Goal: Information Seeking & Learning: Learn about a topic

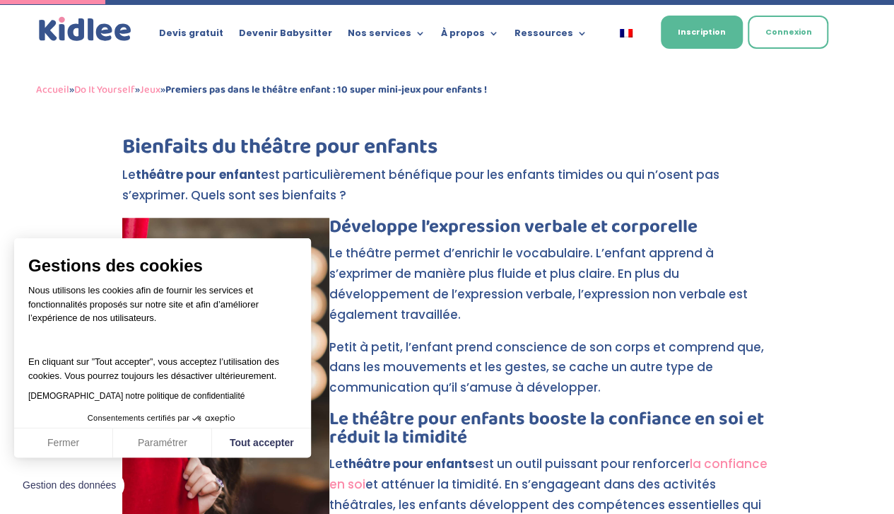
scroll to position [534, 0]
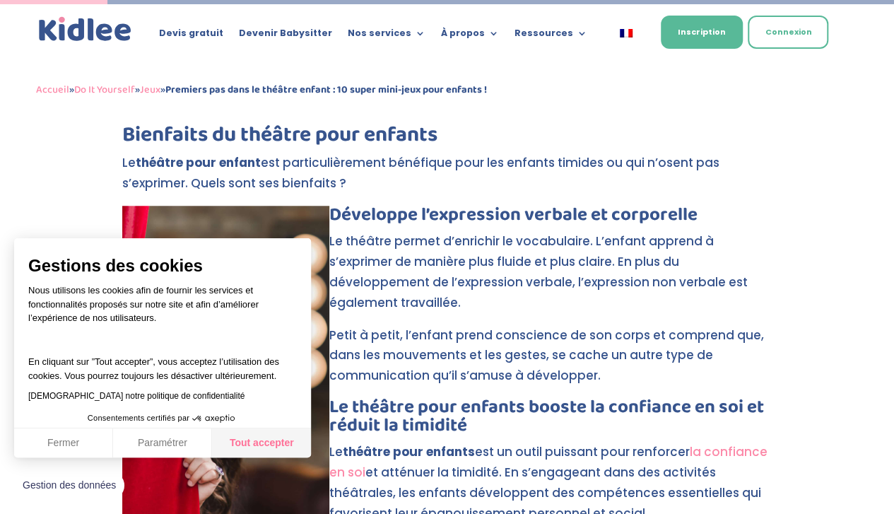
click at [266, 438] on button "Tout accepter" at bounding box center [261, 443] width 99 height 30
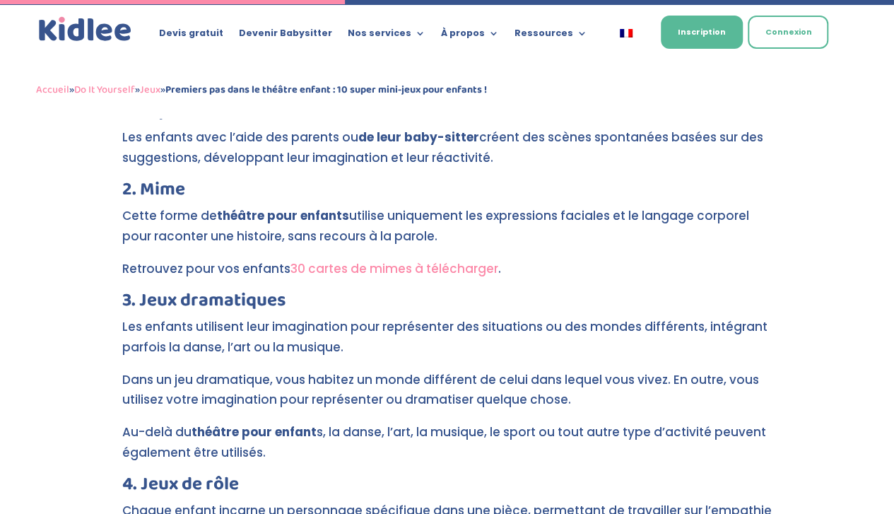
scroll to position [1716, 0]
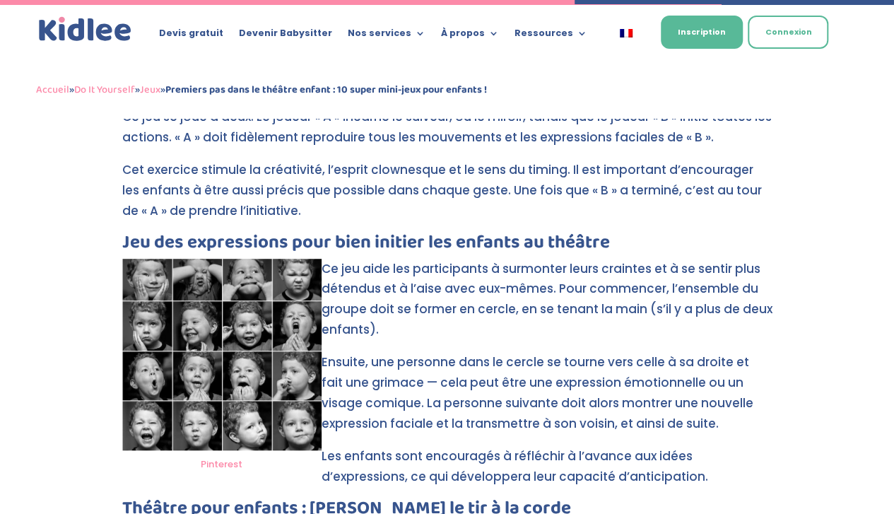
scroll to position [2851, 0]
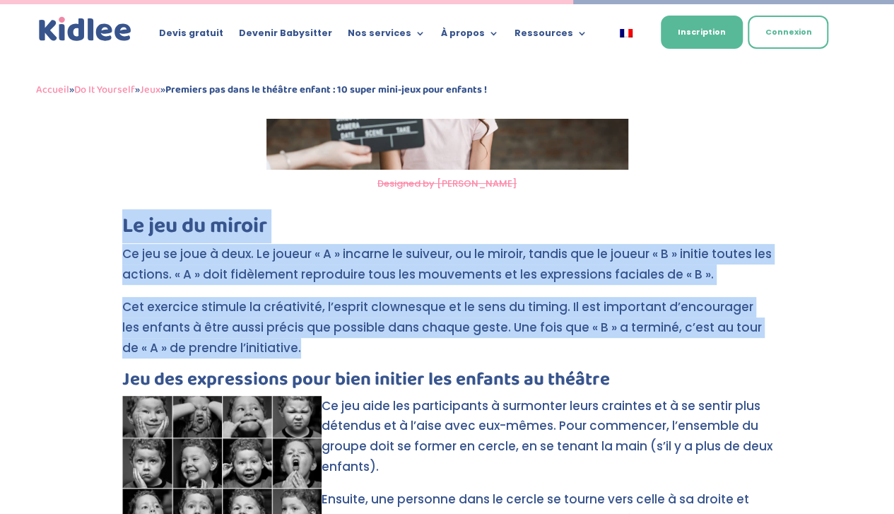
drag, startPoint x: 121, startPoint y: 201, endPoint x: 281, endPoint y: 333, distance: 207.9
copy div "Le jeu du miroir Ce jeu se joue à deux. Le joueur « A » incarne le suiveur, ou …"
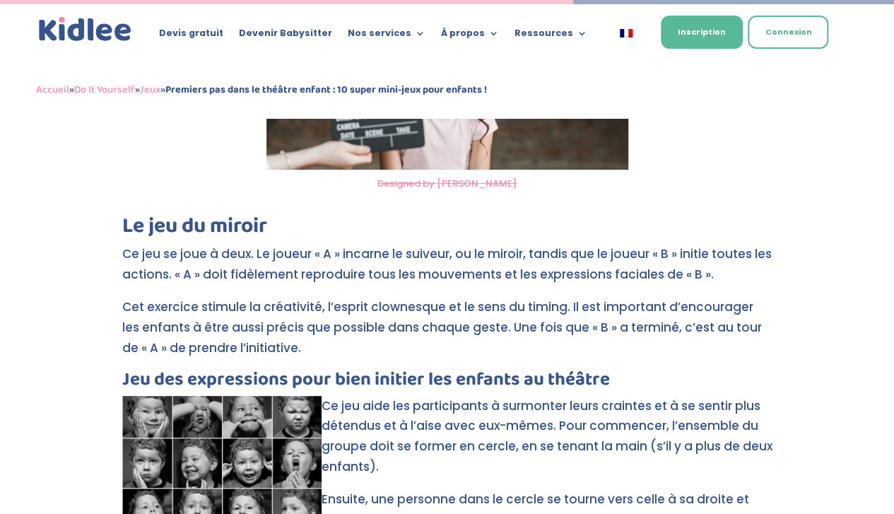
click at [327, 370] on h3 "Jeu des expressions pour bien initier les enfants au théâtre" at bounding box center [447, 382] width 650 height 25
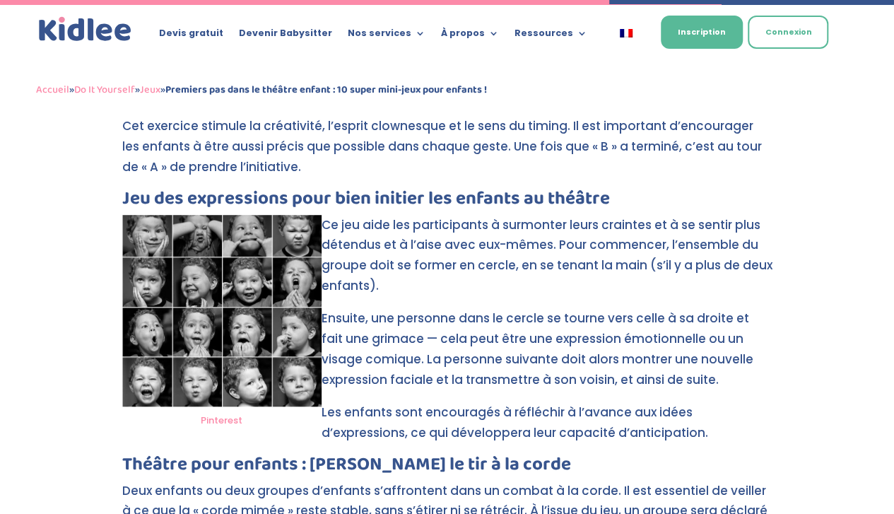
scroll to position [3036, 0]
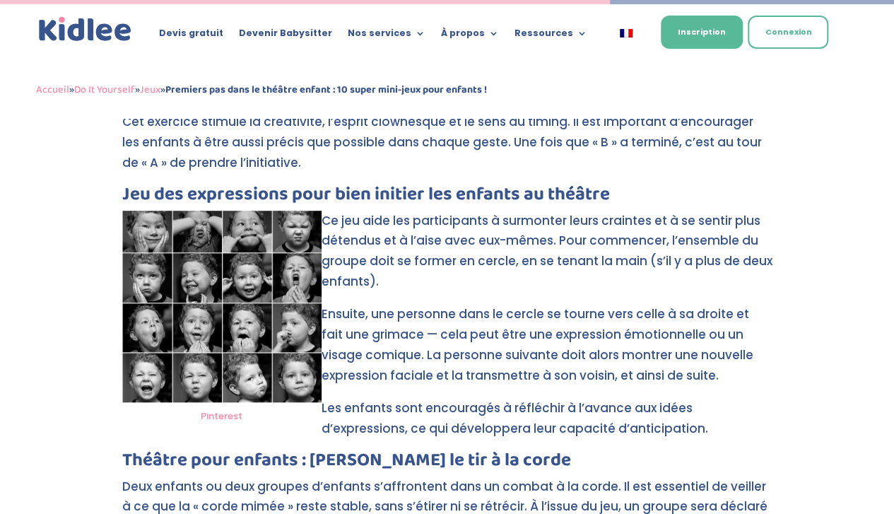
click at [129, 185] on h3 "Jeu des expressions pour bien initier les enfants au théâtre" at bounding box center [447, 197] width 650 height 25
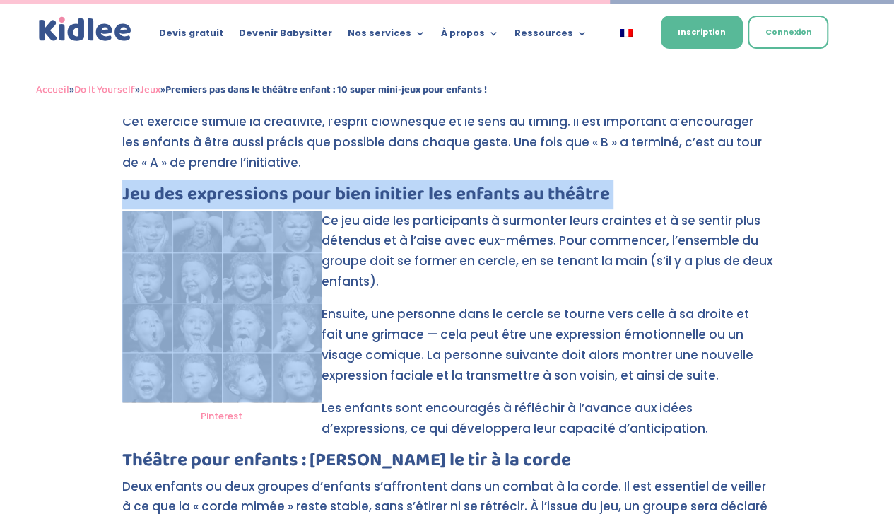
drag, startPoint x: 129, startPoint y: 173, endPoint x: 222, endPoint y: 167, distance: 93.5
click at [222, 185] on h3 "Jeu des expressions pour bien initier les enfants au théâtre" at bounding box center [447, 197] width 650 height 25
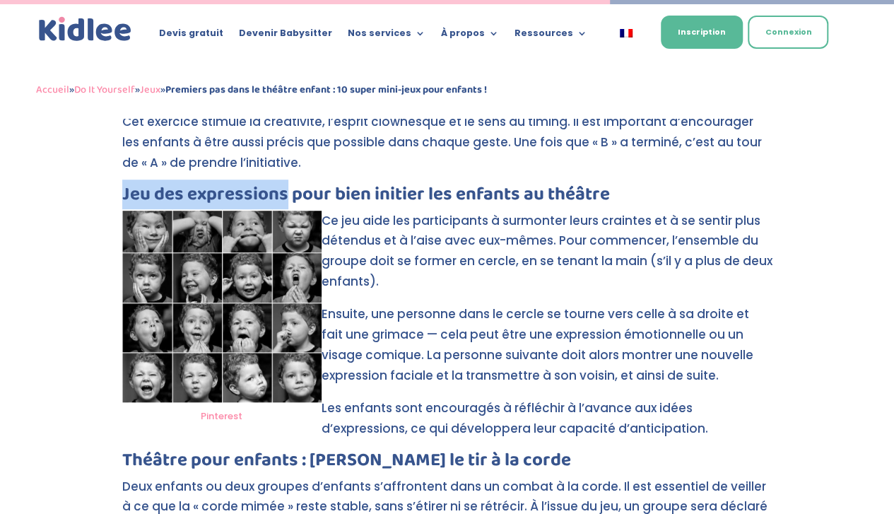
drag, startPoint x: 122, startPoint y: 173, endPoint x: 285, endPoint y: 170, distance: 163.3
click at [285, 185] on h3 "Jeu des expressions pour bien initier les enfants au théâtre" at bounding box center [447, 197] width 650 height 25
copy h3 "Jeu des expressions"
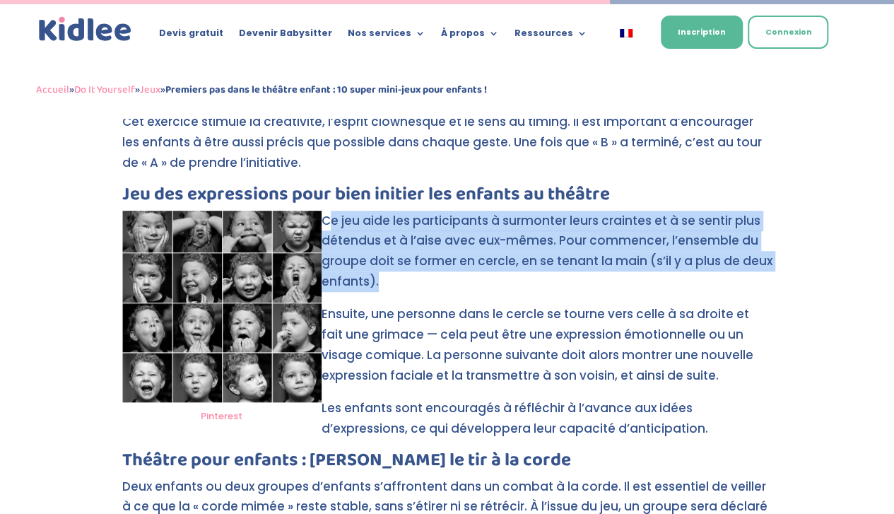
drag, startPoint x: 326, startPoint y: 194, endPoint x: 428, endPoint y: 270, distance: 127.4
click at [428, 270] on p "Ce jeu aide les participants à surmonter leurs craintes et à se sentir plus dét…" at bounding box center [447, 258] width 650 height 94
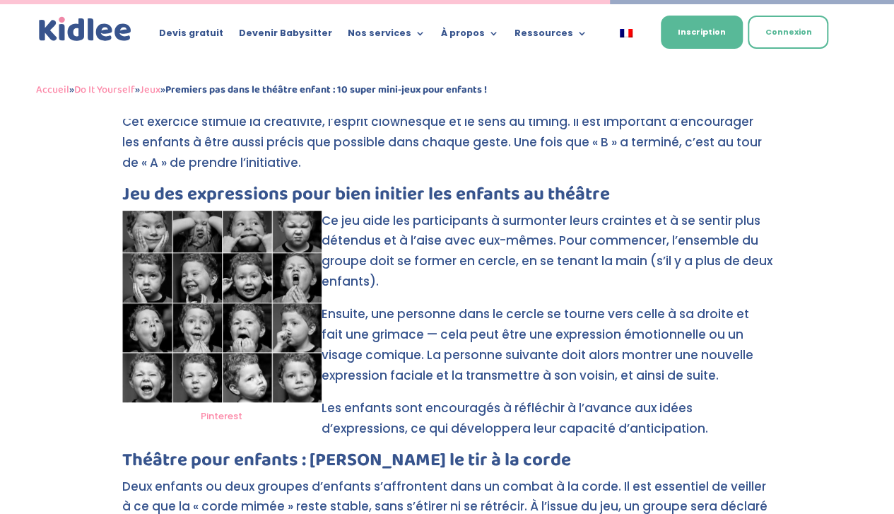
click at [428, 270] on p "Ce jeu aide les participants à surmonter leurs craintes et à se sentir plus dét…" at bounding box center [447, 258] width 650 height 94
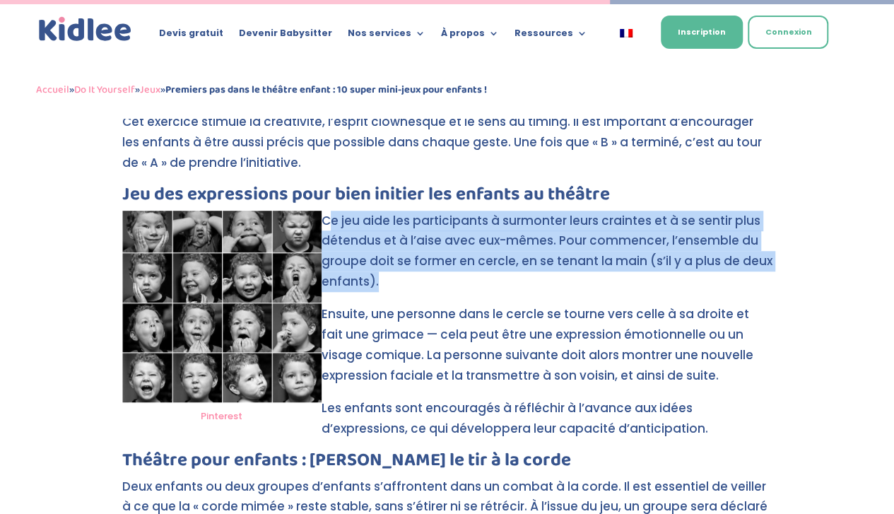
drag, startPoint x: 326, startPoint y: 199, endPoint x: 410, endPoint y: 279, distance: 116.0
click at [410, 279] on p "Ce jeu aide les participants à surmonter leurs craintes et à se sentir plus dét…" at bounding box center [447, 258] width 650 height 94
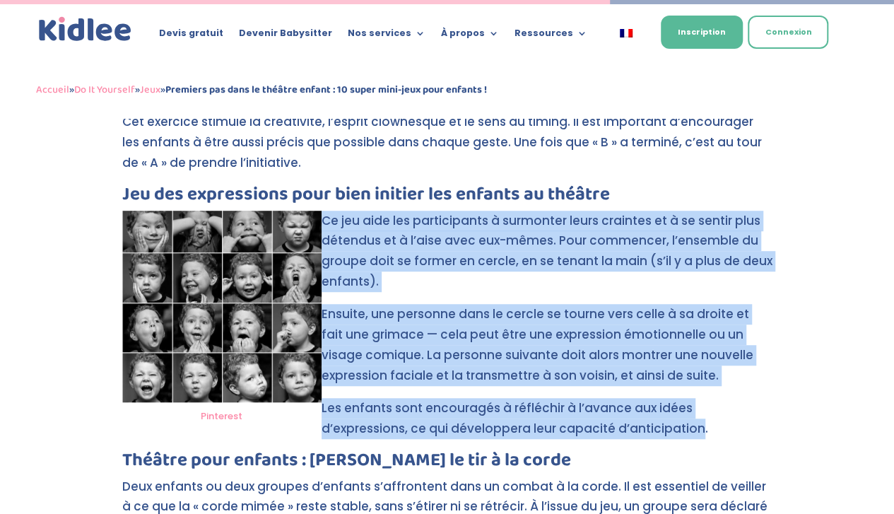
drag, startPoint x: 324, startPoint y: 197, endPoint x: 697, endPoint y: 415, distance: 432.5
copy div "Ce jeu aide les participants à surmonter leurs craintes et à se sentir plus dét…"
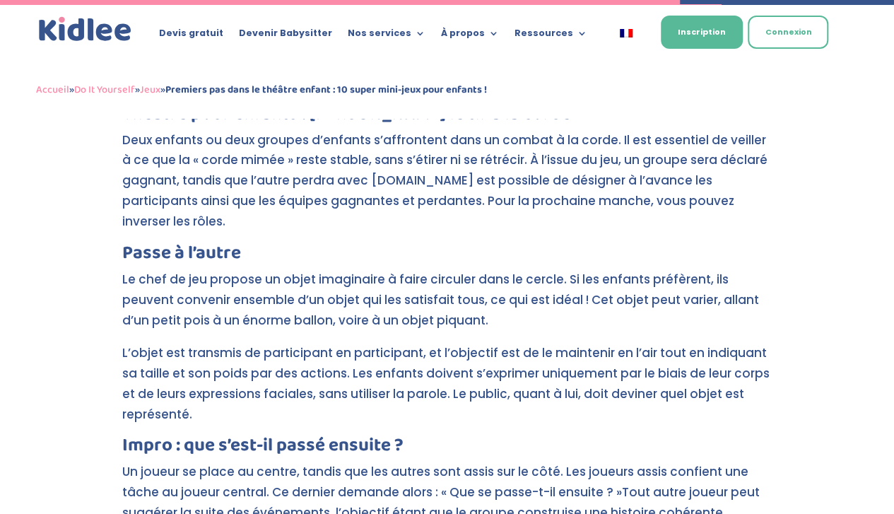
scroll to position [3384, 0]
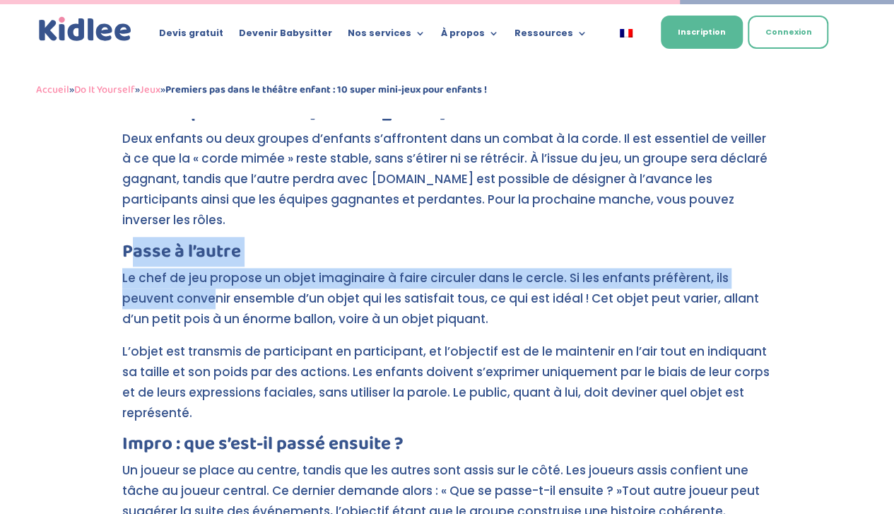
drag, startPoint x: 127, startPoint y: 207, endPoint x: 210, endPoint y: 252, distance: 93.9
click at [122, 243] on h3 "Passe à l’autre" at bounding box center [447, 255] width 650 height 25
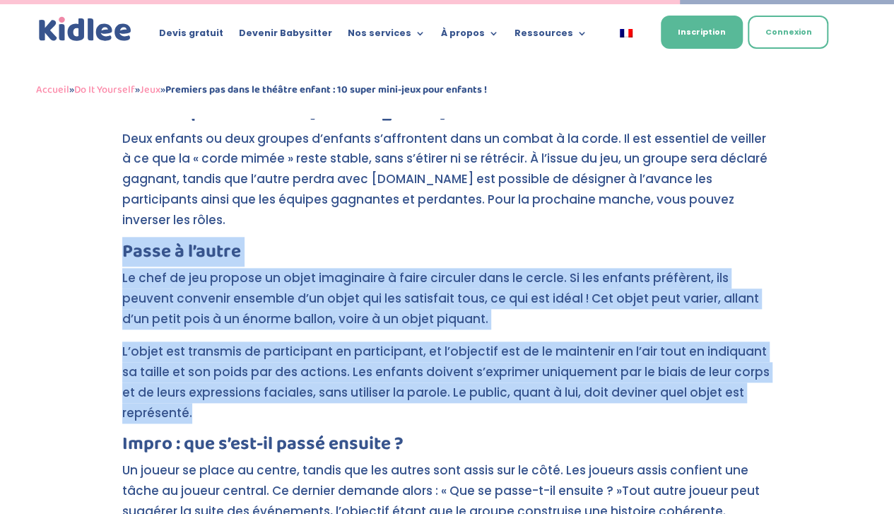
drag, startPoint x: 122, startPoint y: 211, endPoint x: 194, endPoint y: 368, distance: 171.8
copy div "Passe à l’autre Le chef de jeu propose un objet imaginaire à faire circuler dan…"
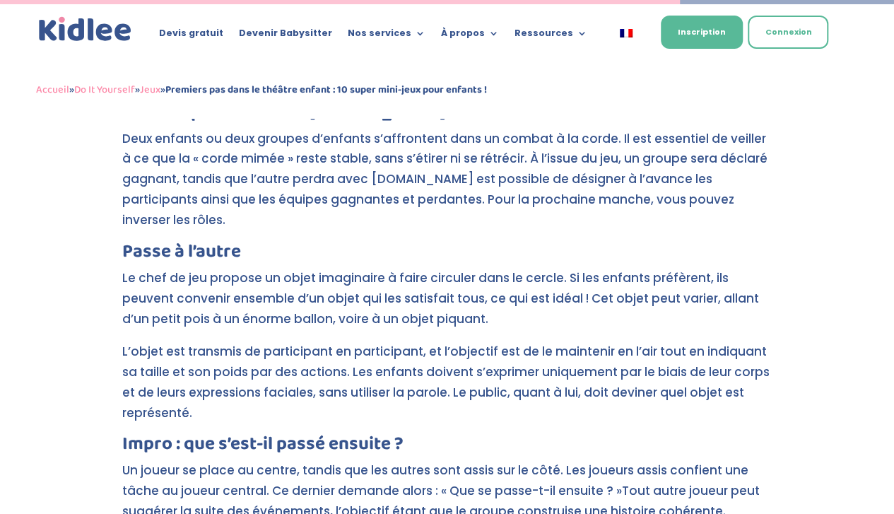
click at [314, 435] on h3 "Impro : que s’est-il passé ensuite ?" at bounding box center [447, 447] width 650 height 25
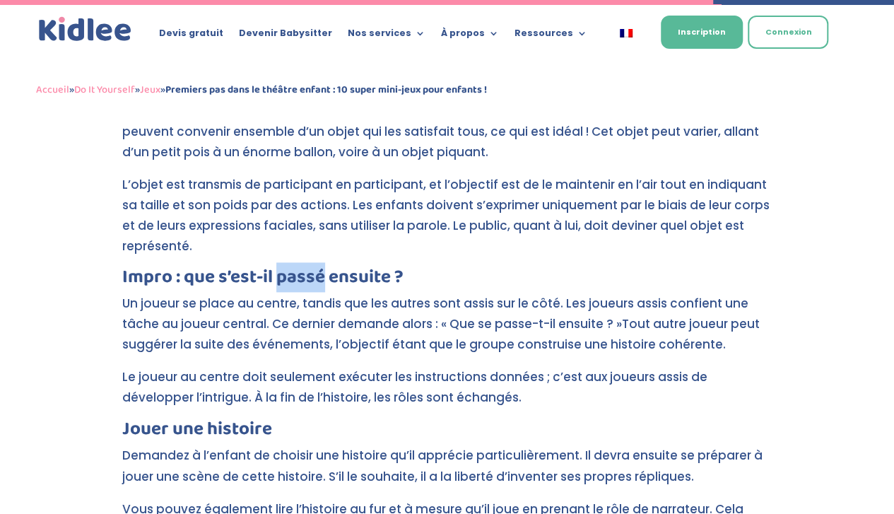
scroll to position [3566, 0]
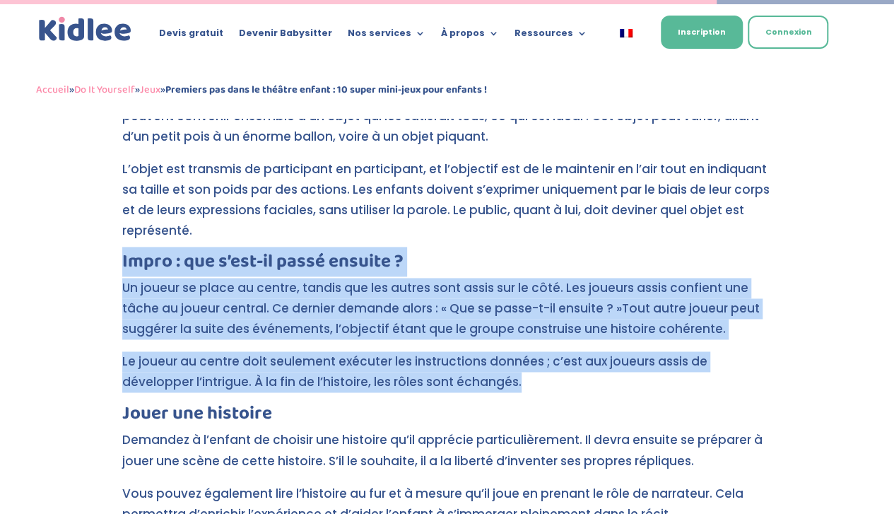
drag, startPoint x: 121, startPoint y: 215, endPoint x: 526, endPoint y: 334, distance: 422.4
copy div "Impro : que s’est-il passé ensuite ? Un joueur se place au centre, tandis que l…"
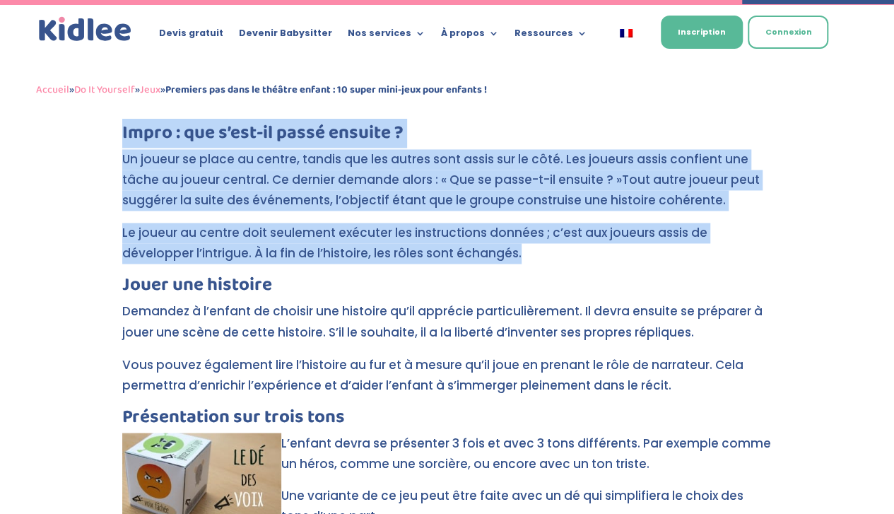
scroll to position [3709, 0]
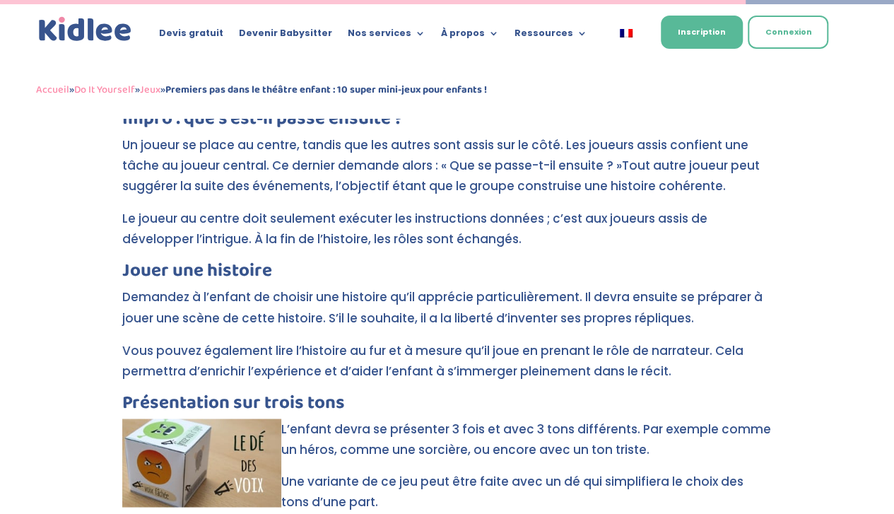
drag, startPoint x: 117, startPoint y: 228, endPoint x: 209, endPoint y: 247, distance: 93.2
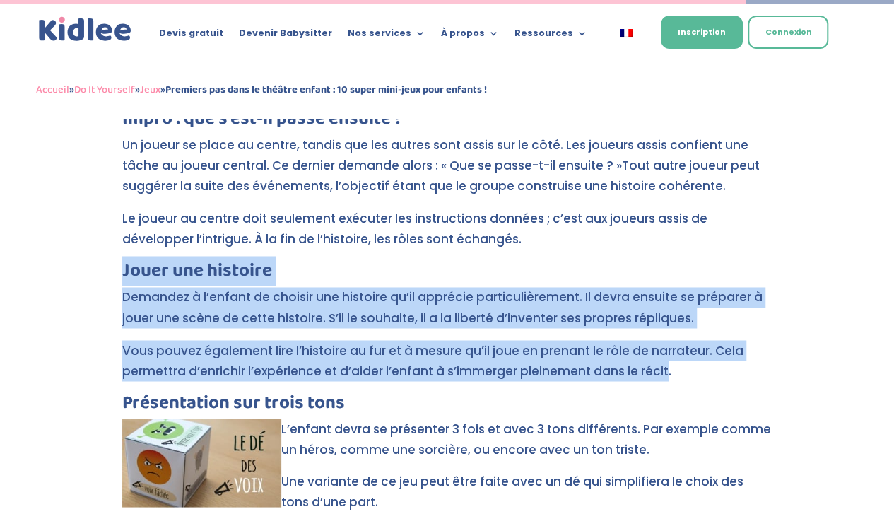
drag, startPoint x: 124, startPoint y: 226, endPoint x: 662, endPoint y: 330, distance: 548.7
click at [662, 340] on p "Vous pouvez également lire l’histoire au fur et à mesure qu’il joue en prenant …" at bounding box center [447, 366] width 650 height 53
drag, startPoint x: 662, startPoint y: 330, endPoint x: 126, endPoint y: 228, distance: 546.3
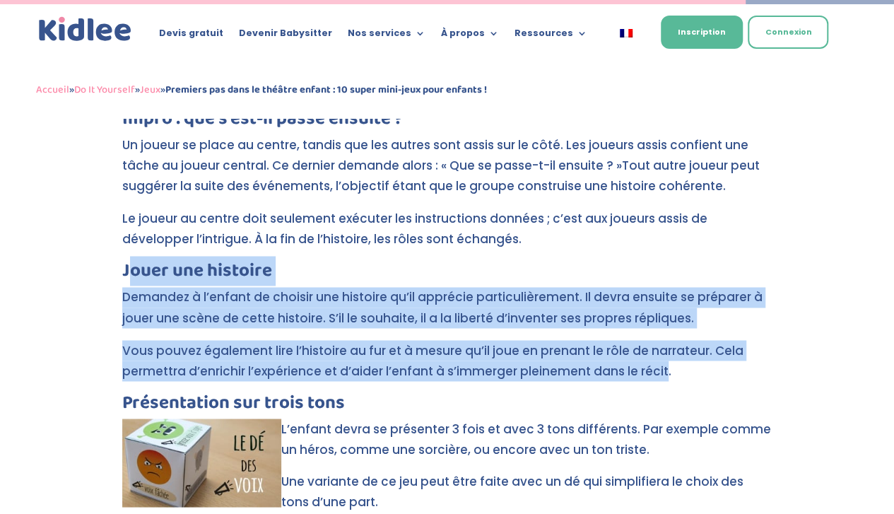
click at [126, 262] on h3 "Jouer une histoire" at bounding box center [447, 274] width 650 height 25
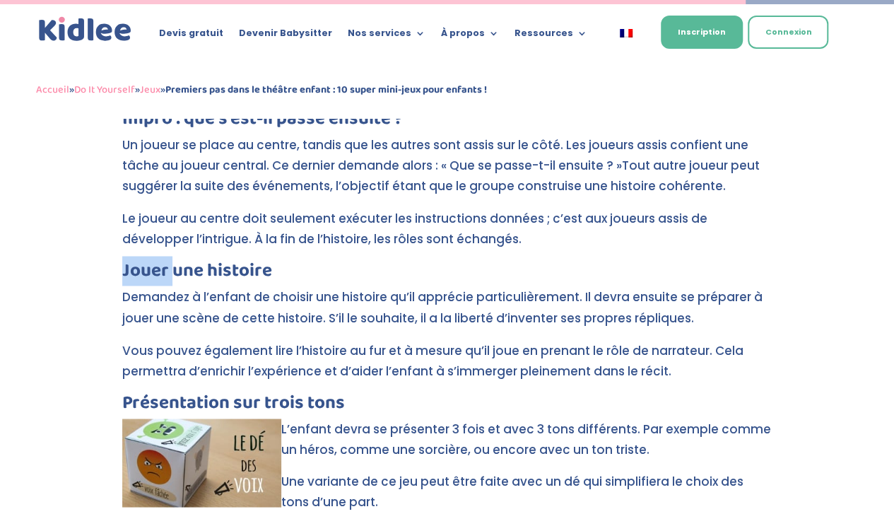
click at [126, 262] on h3 "Jouer une histoire" at bounding box center [447, 274] width 650 height 25
click at [122, 262] on h3 "Jouer une histoire" at bounding box center [447, 274] width 650 height 25
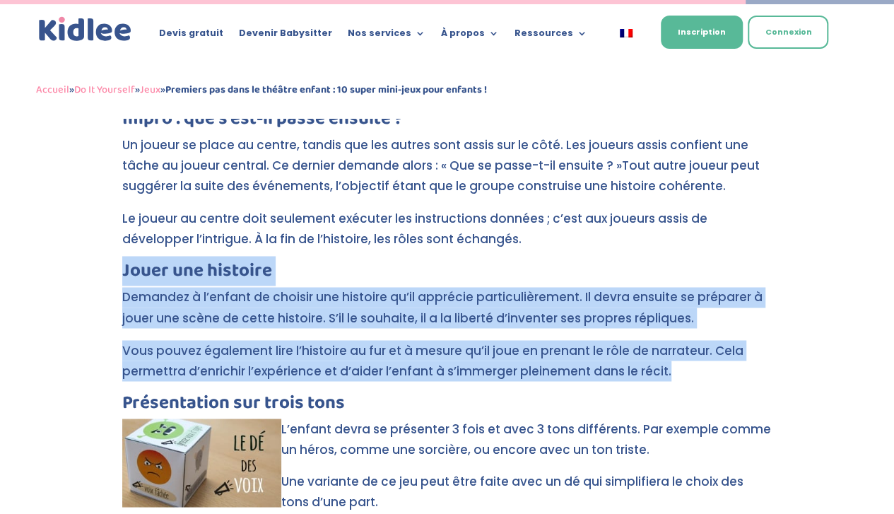
drag, startPoint x: 105, startPoint y: 227, endPoint x: 677, endPoint y: 322, distance: 580.5
copy div "Jouer une histoire Demandez à l’enfant de choisir une histoire qu’il apprécie p…"
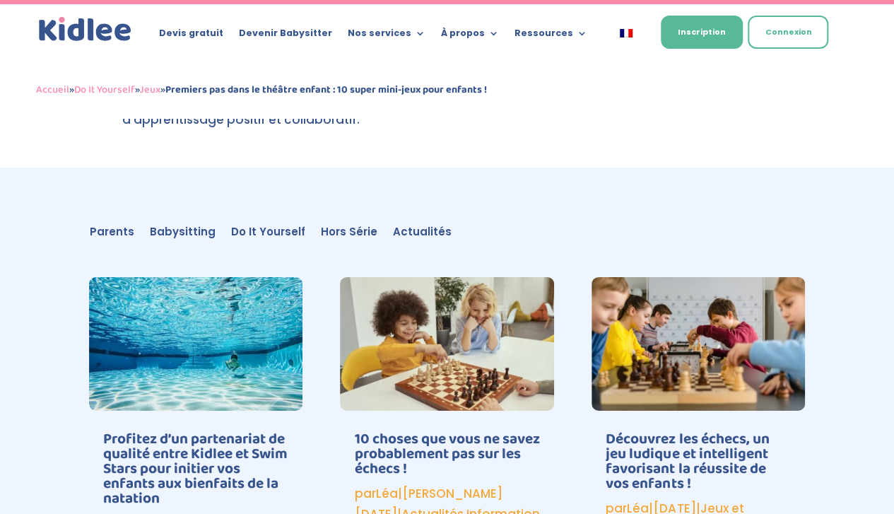
scroll to position [5059, 0]
